Goal: Information Seeking & Learning: Learn about a topic

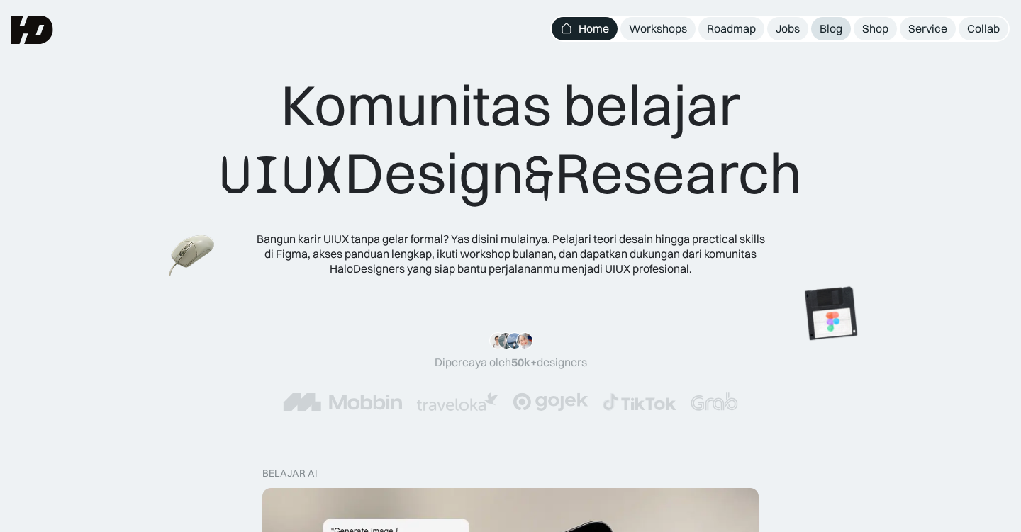
click at [831, 31] on div "Blog" at bounding box center [830, 28] width 23 height 15
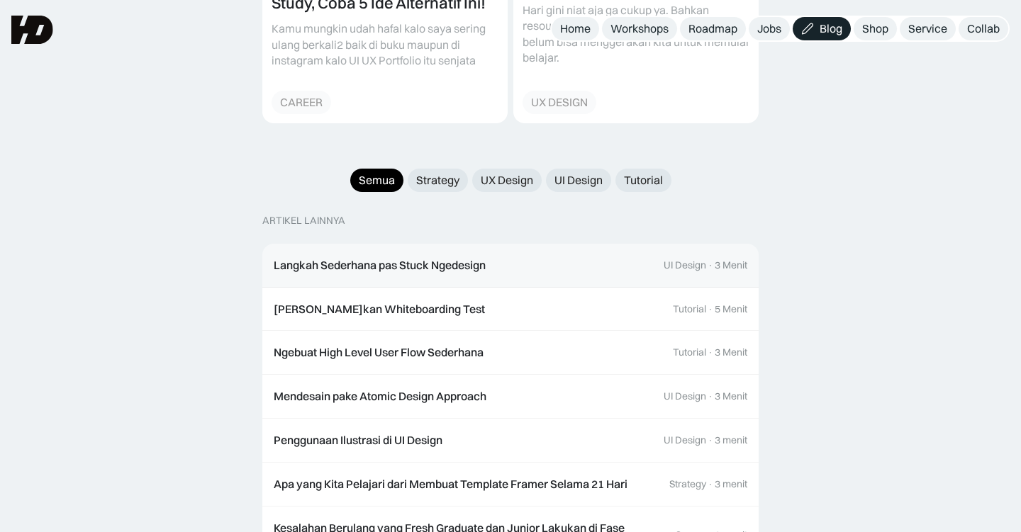
scroll to position [1344, 0]
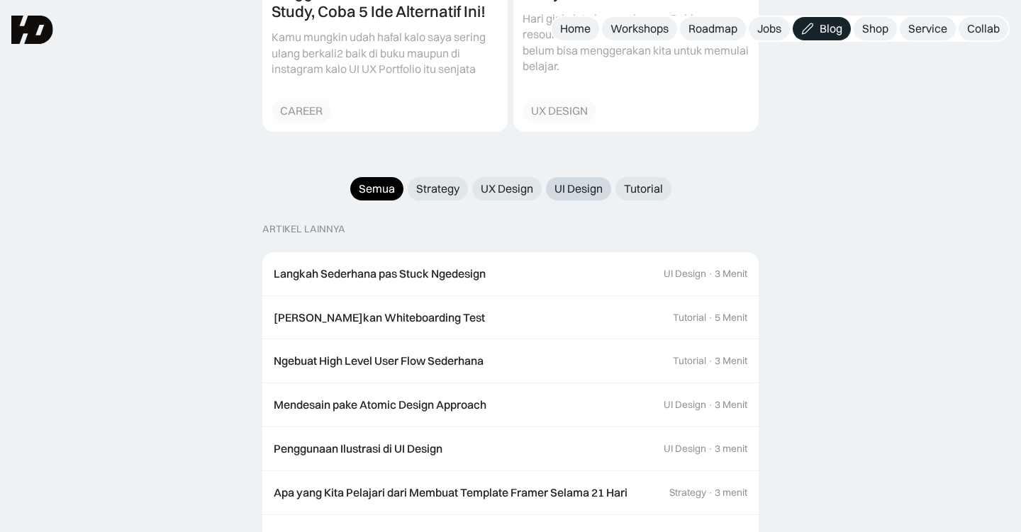
click at [583, 181] on div "UI Design" at bounding box center [578, 188] width 48 height 15
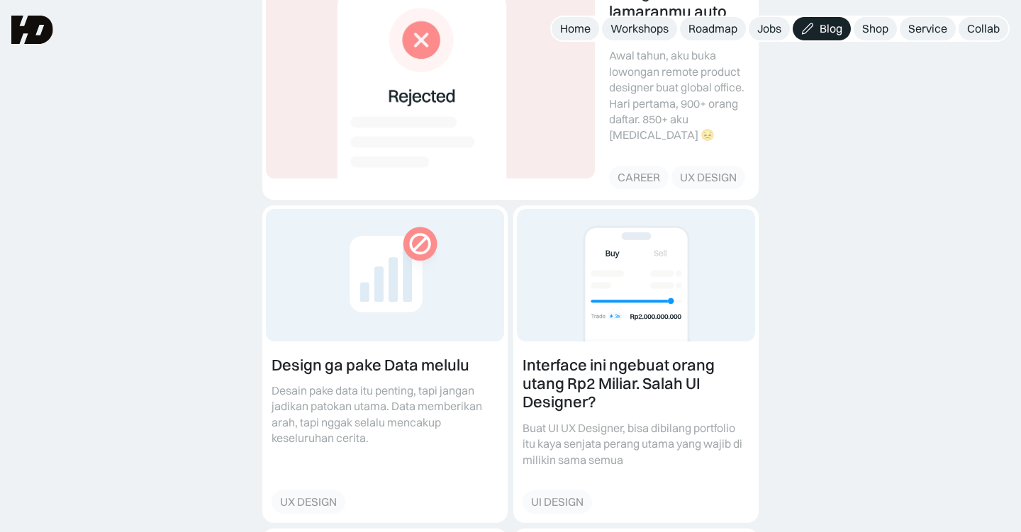
scroll to position [340, 0]
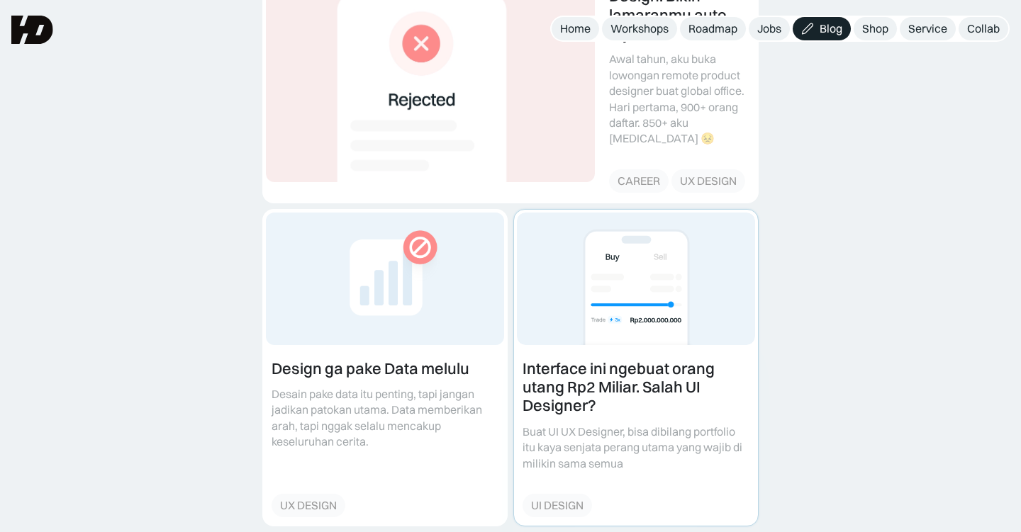
click at [607, 354] on link at bounding box center [636, 368] width 244 height 316
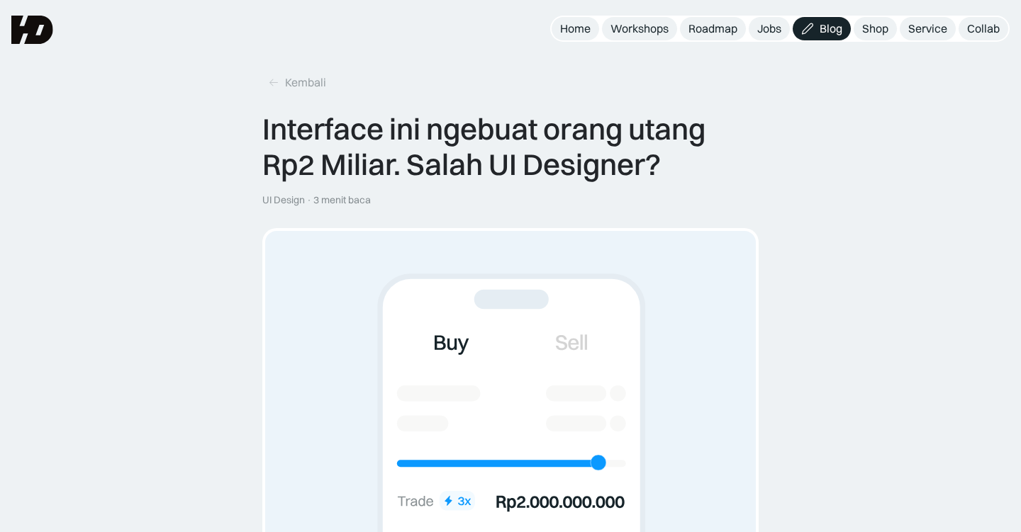
click at [360, 336] on img at bounding box center [510, 398] width 490 height 334
click at [456, 106] on div "Kembali Interface ini ngebuat orang utang Rp2 Miliar. Salah UI Designer? UI Des…" at bounding box center [510, 138] width 496 height 135
click at [515, 155] on div "Interface ini ngebuat orang utang Rp2 Miliar. Salah UI Designer?" at bounding box center [510, 147] width 496 height 72
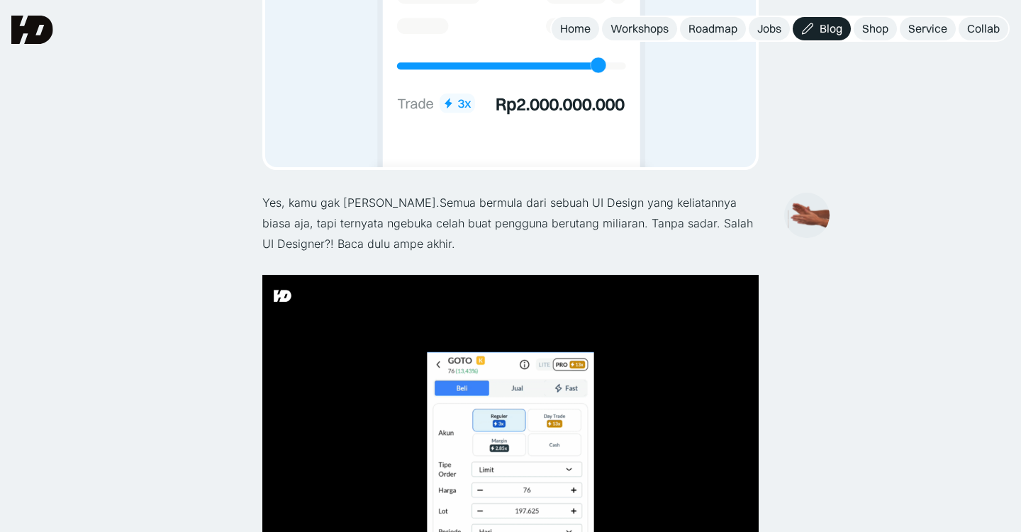
scroll to position [396, 0]
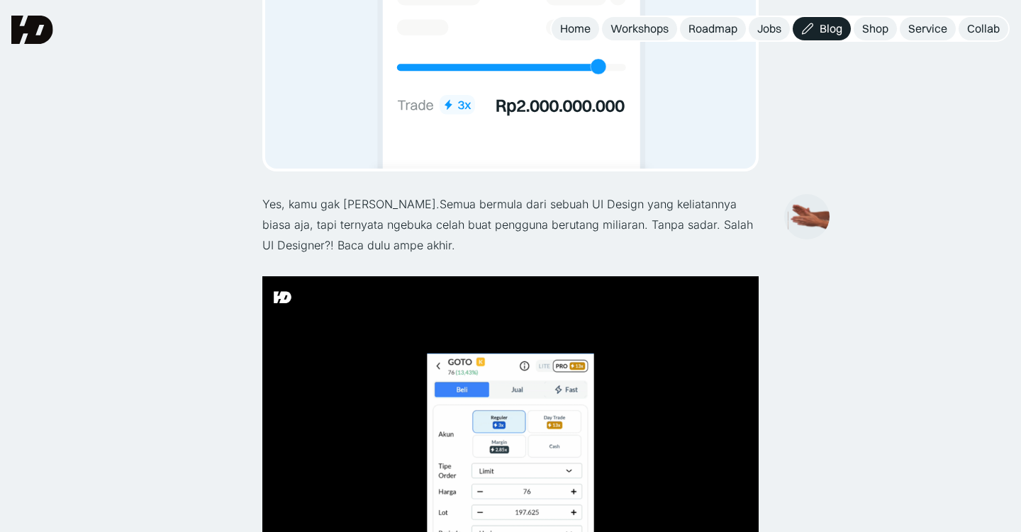
click at [588, 220] on p "Yes, kamu gak salah baca.Semua bermula dari sebuah UI Design yang keliatannya b…" at bounding box center [510, 224] width 496 height 61
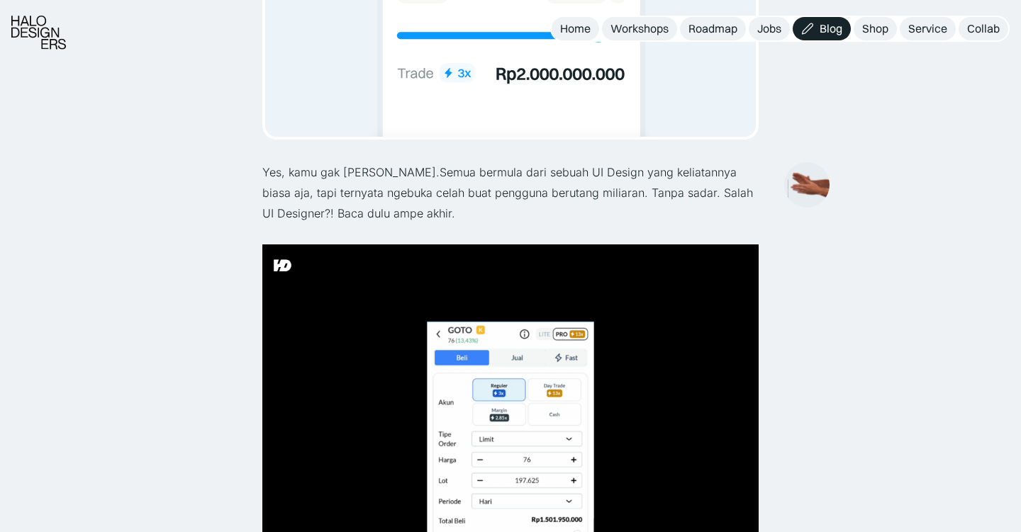
scroll to position [471, 0]
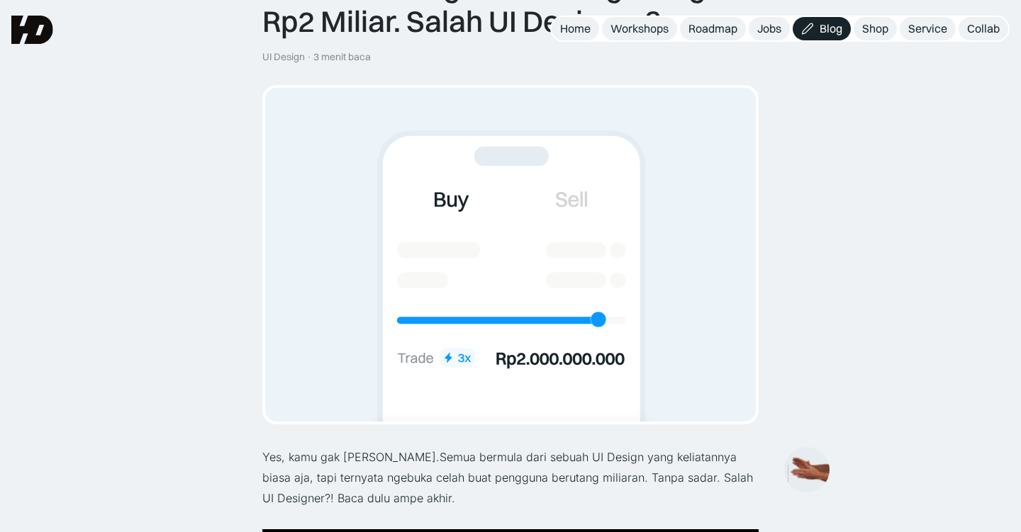
scroll to position [134, 0]
